Goal: Find specific page/section: Find specific page/section

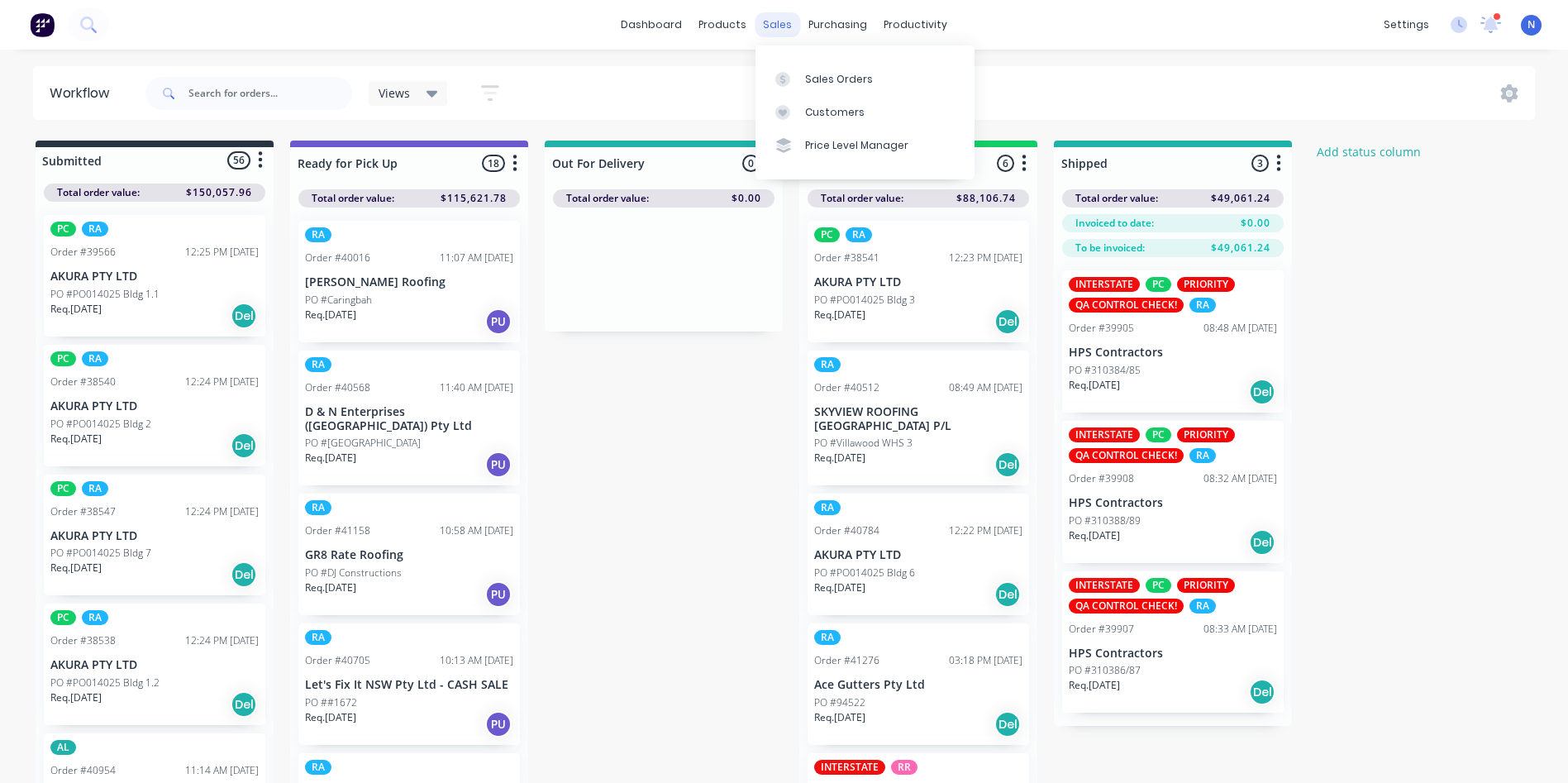
click at [778, 23] on div "sales" at bounding box center [777, 25] width 46 height 25
click at [807, 78] on div "Sales Orders" at bounding box center [838, 79] width 67 height 15
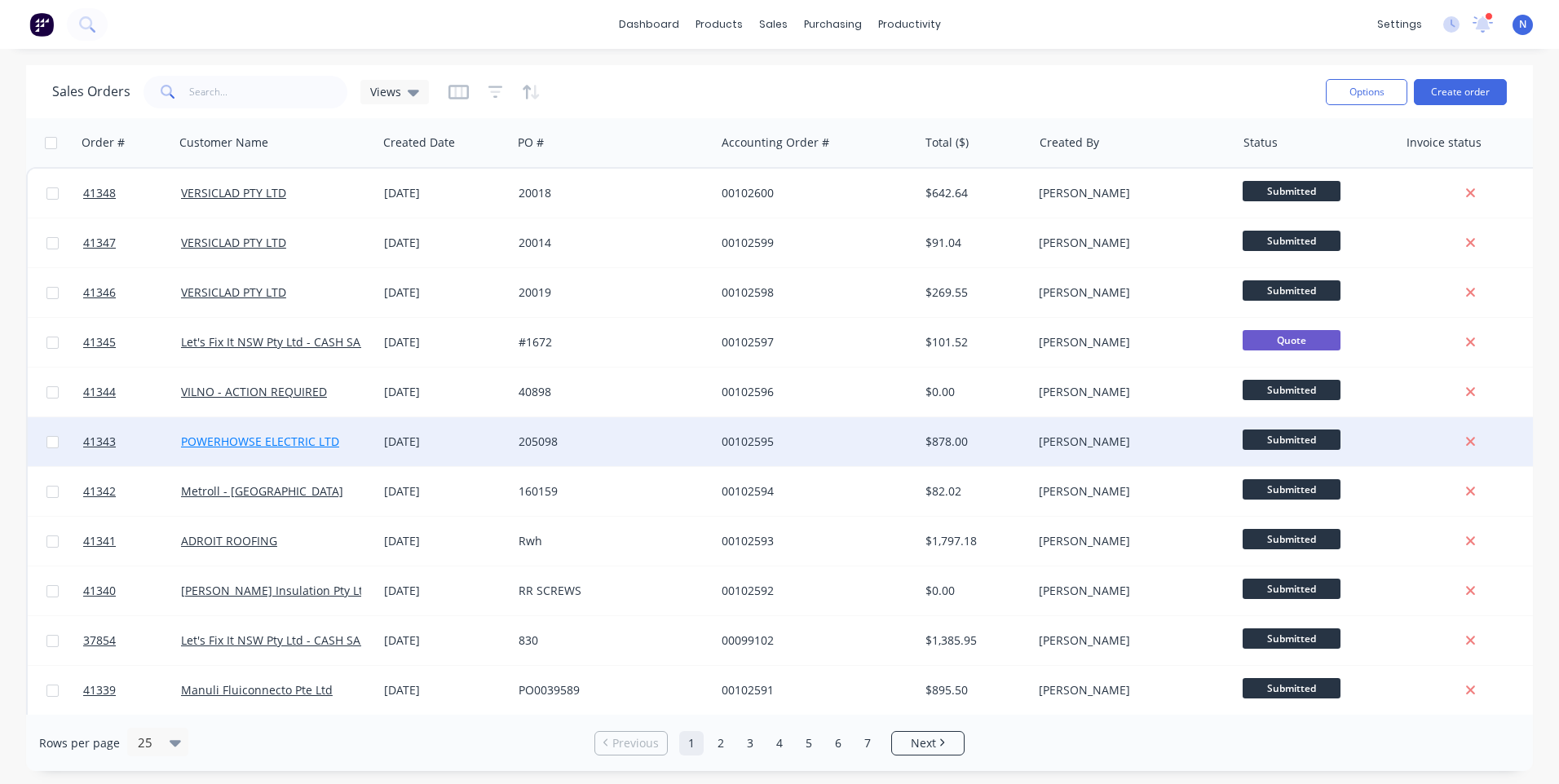
click at [299, 438] on link "POWERHOWSE ELECTRIC LTD" at bounding box center [260, 441] width 158 height 16
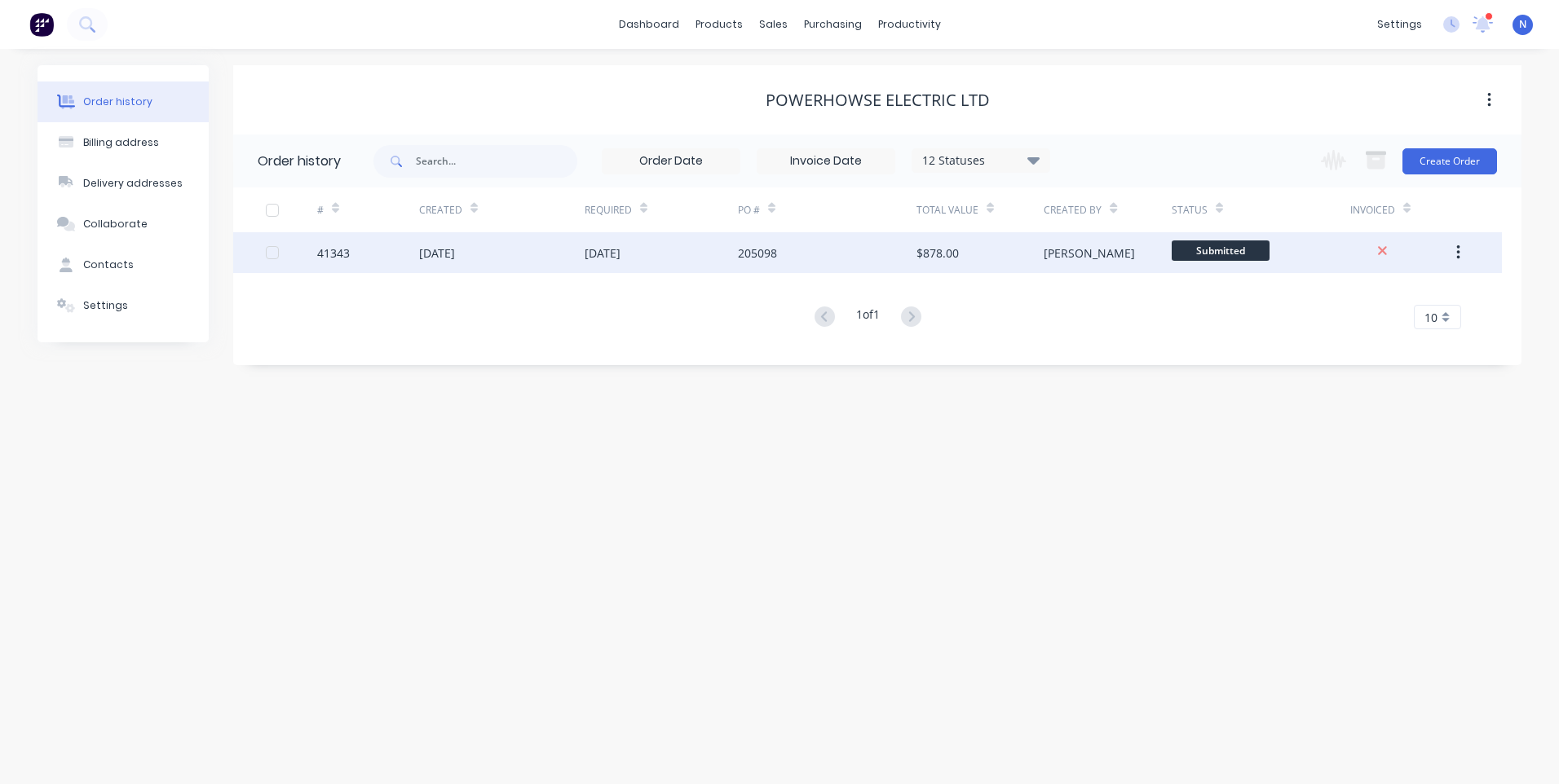
click at [435, 254] on div "[DATE]" at bounding box center [437, 253] width 36 height 17
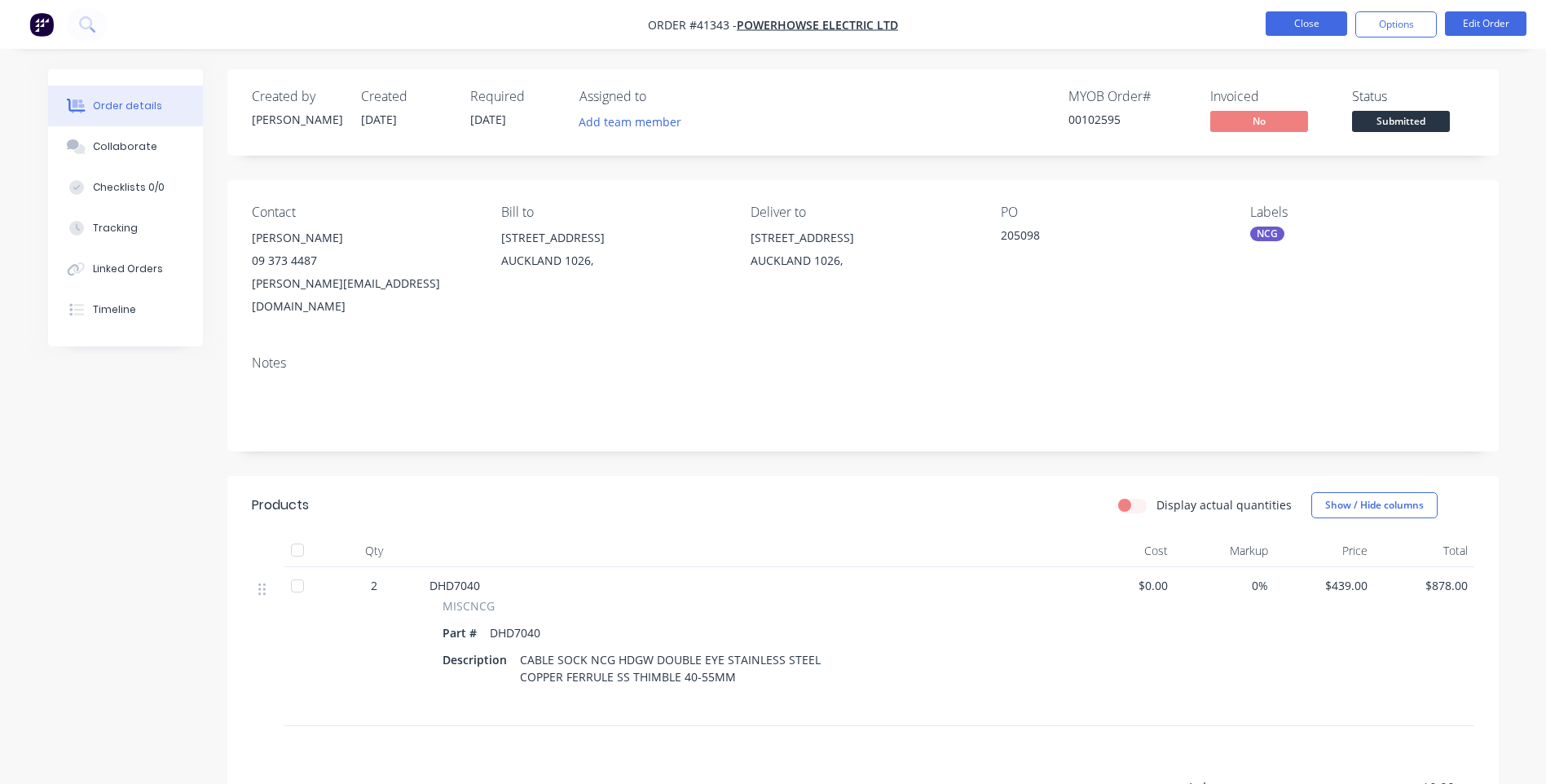
click at [1303, 30] on button "Close" at bounding box center [1306, 24] width 81 height 25
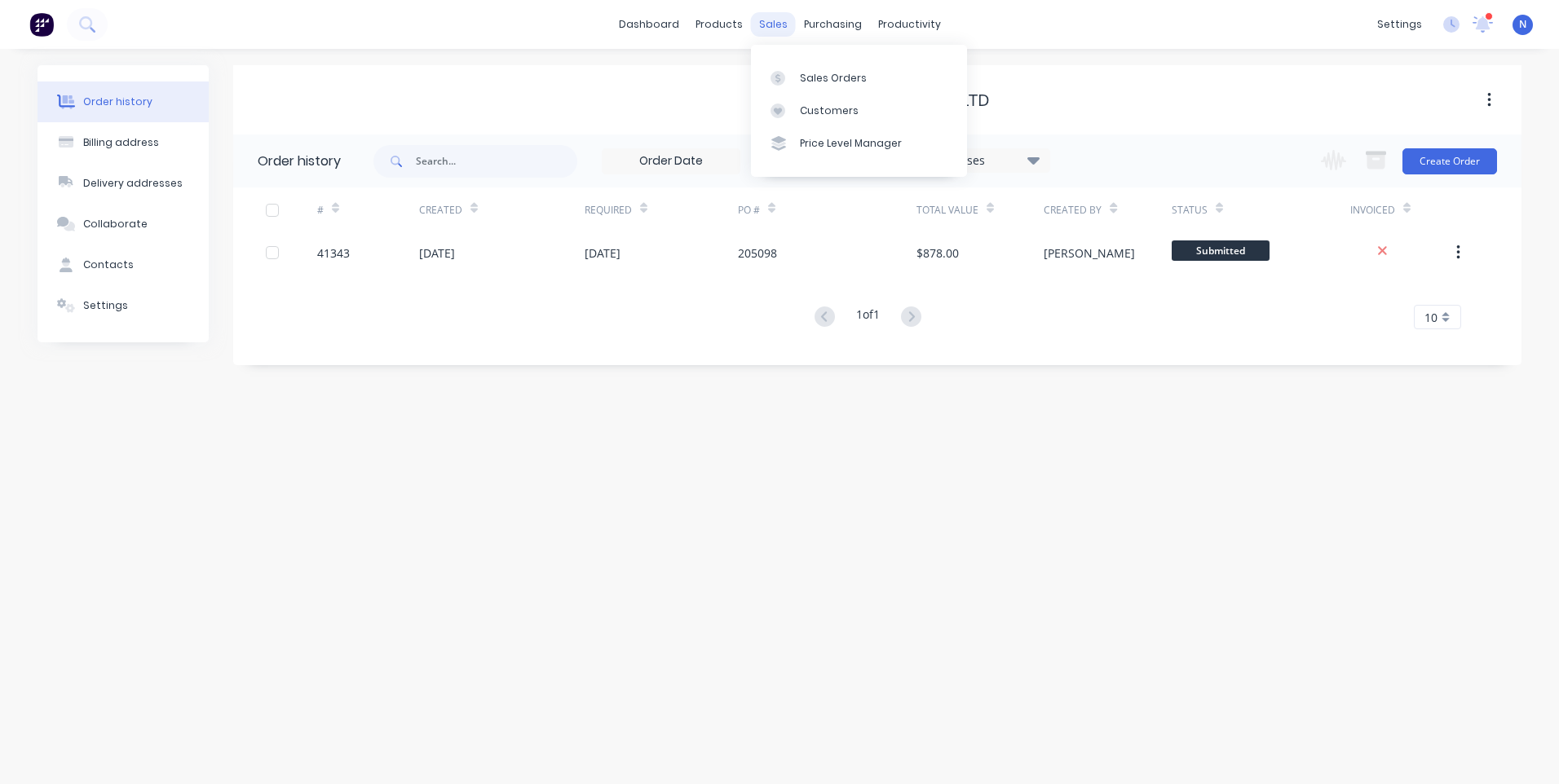
click at [770, 21] on div "sales" at bounding box center [773, 25] width 45 height 25
click at [811, 84] on div "Sales Orders" at bounding box center [833, 78] width 66 height 15
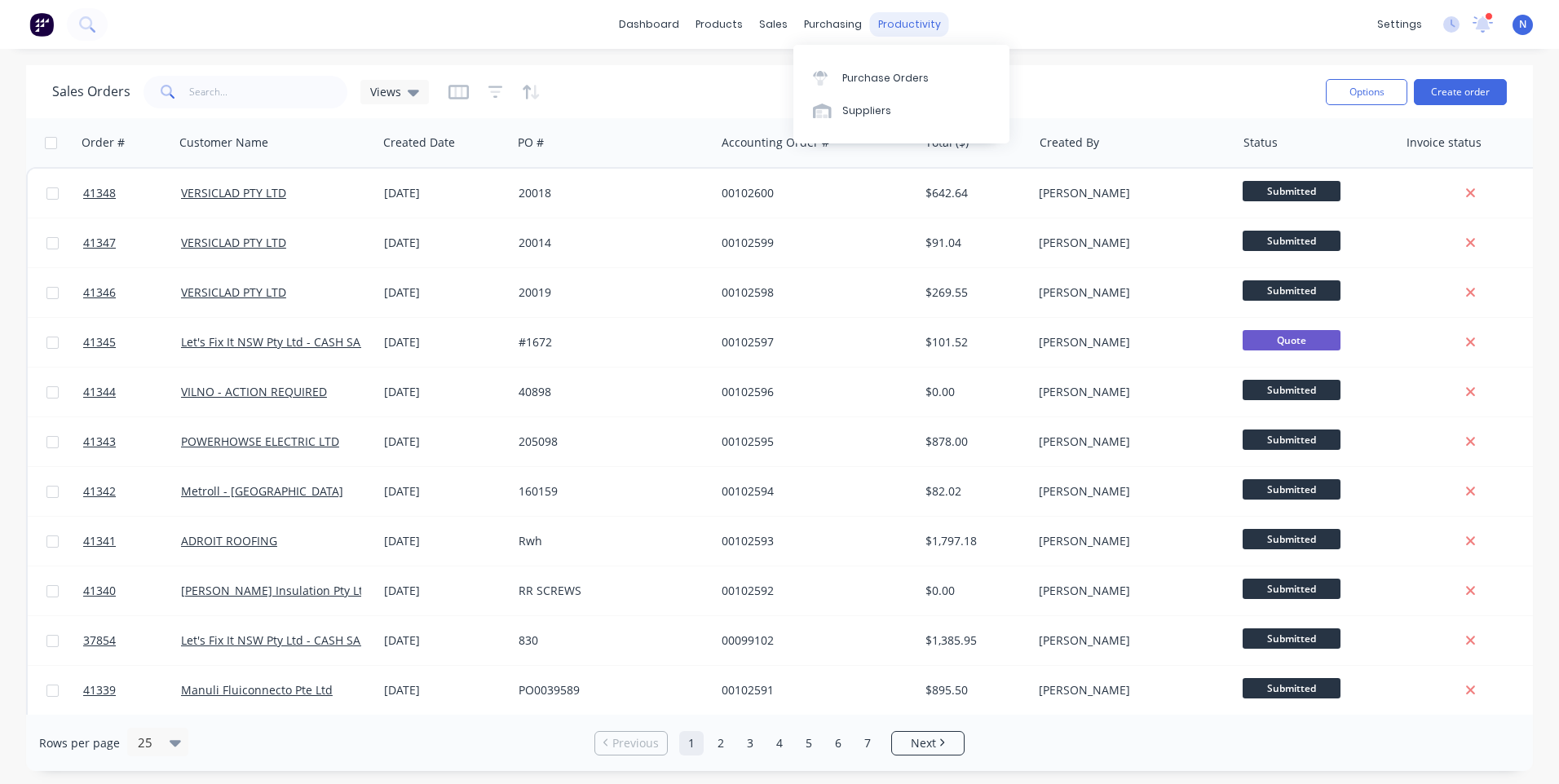
click at [900, 22] on div "productivity" at bounding box center [909, 25] width 79 height 25
click at [919, 78] on div "Workflow" at bounding box center [938, 78] width 49 height 15
